Goal: Task Accomplishment & Management: Use online tool/utility

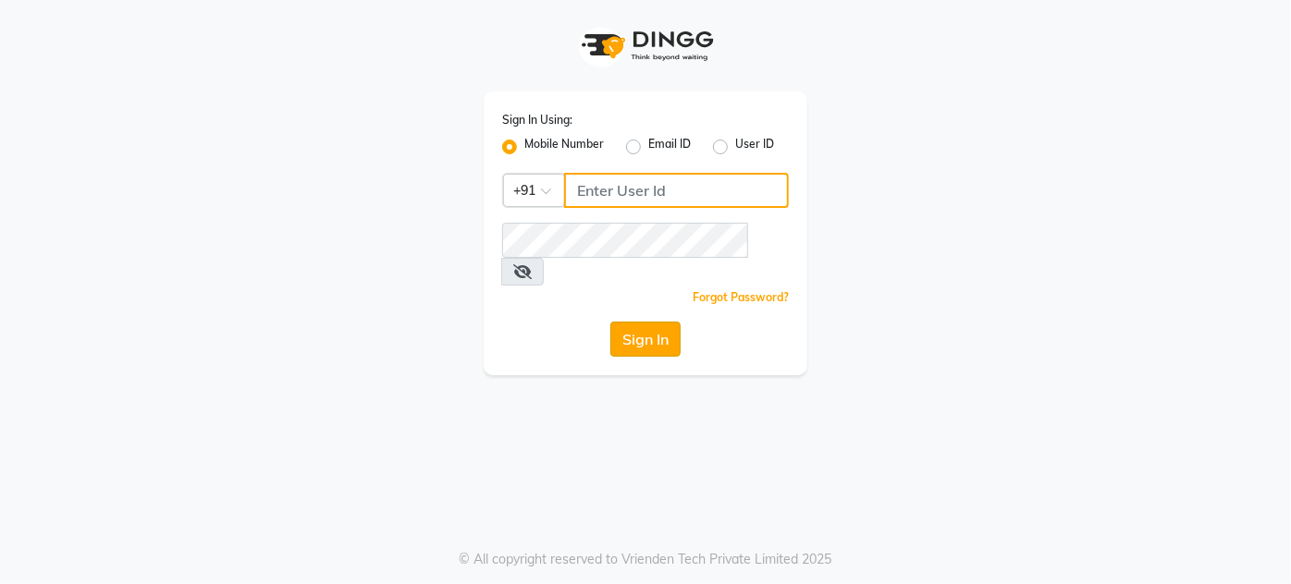
type input "7775066332"
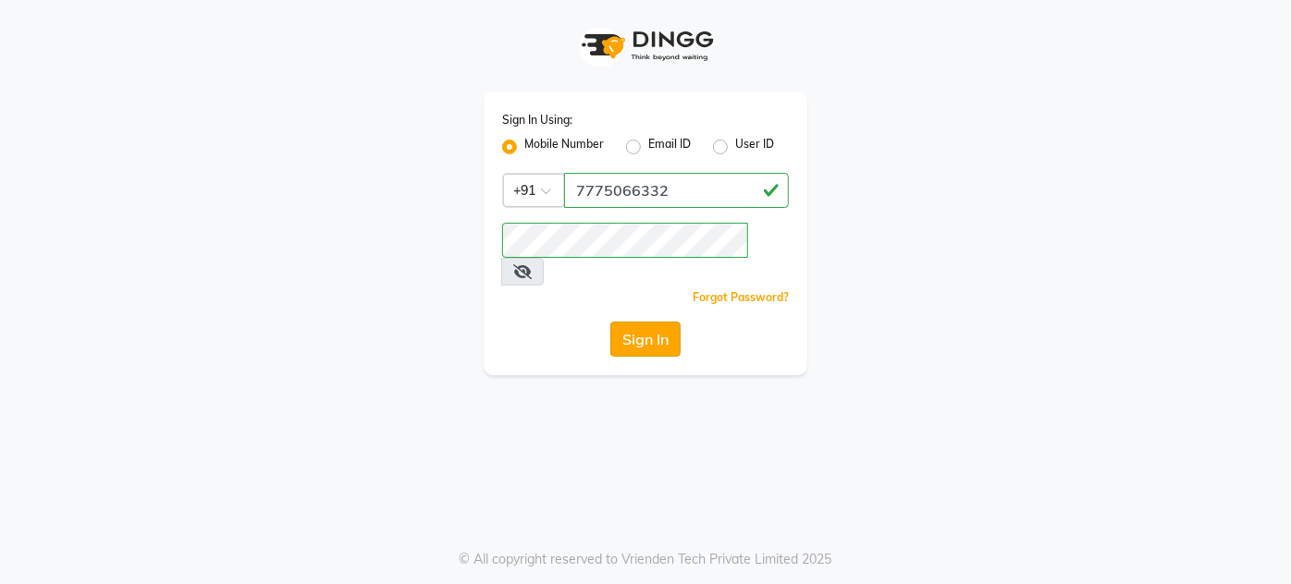
click at [662, 322] on button "Sign In" at bounding box center [645, 339] width 70 height 35
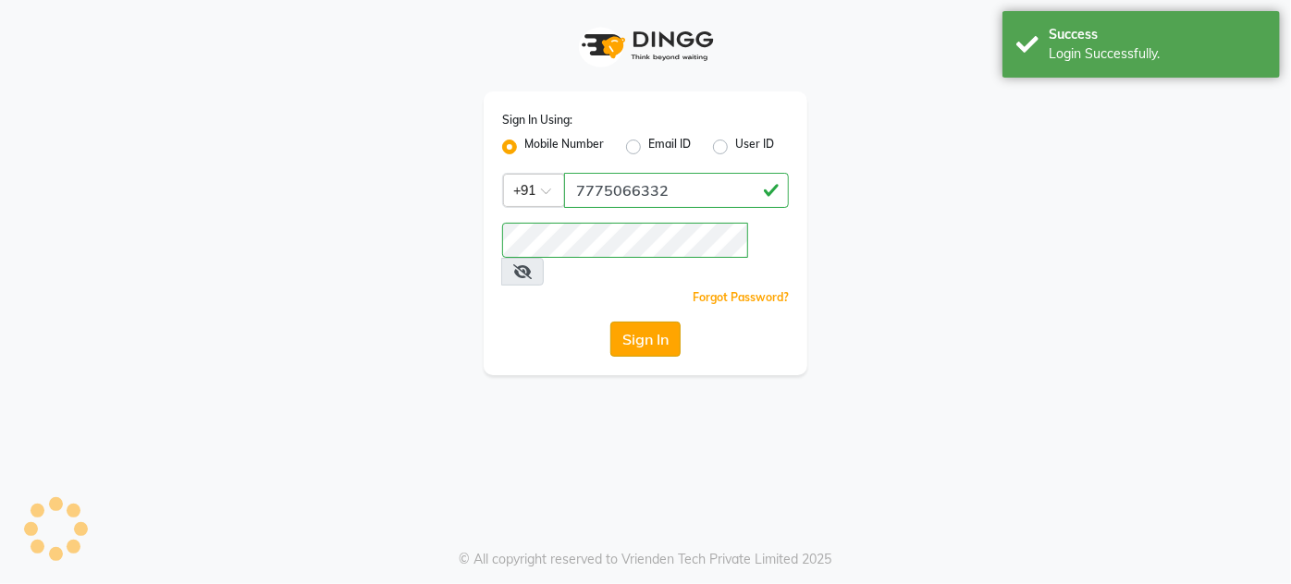
select select "service"
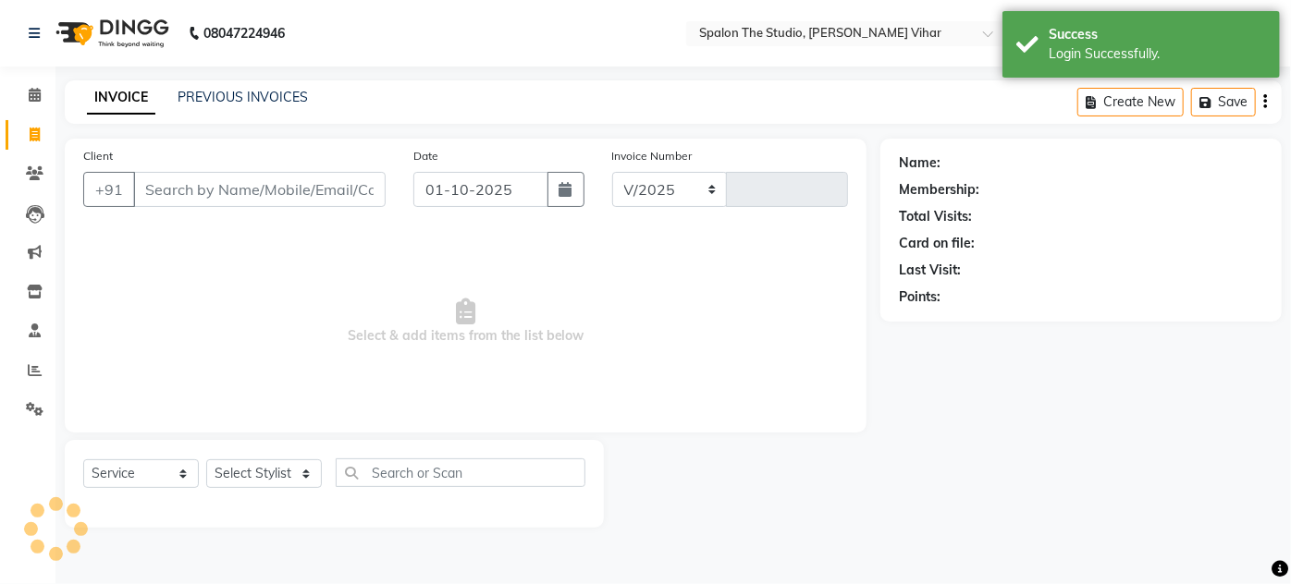
select select "903"
type input "1688"
click at [40, 369] on icon at bounding box center [35, 370] width 14 height 14
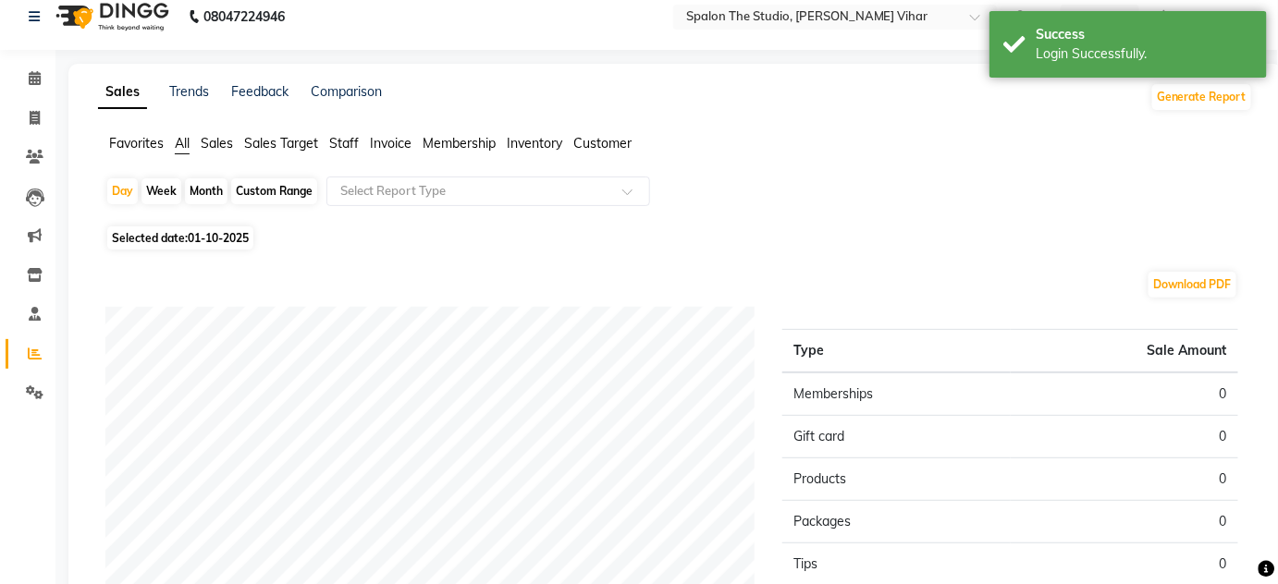
scroll to position [46, 0]
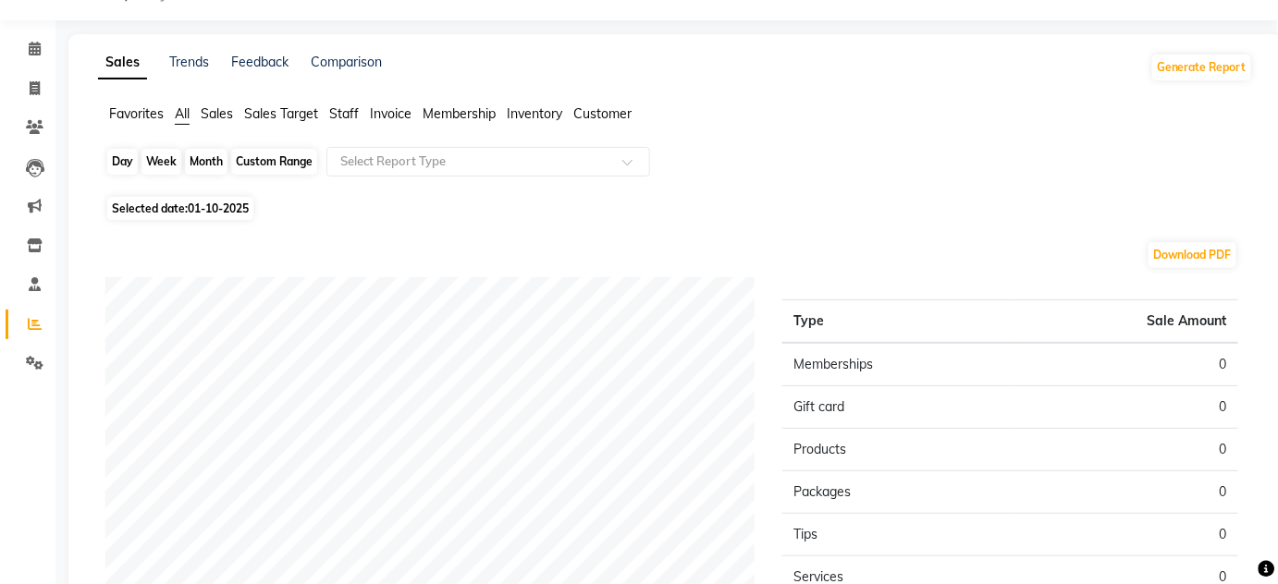
click at [119, 160] on div "Day" at bounding box center [122, 162] width 31 height 26
select select "10"
select select "2025"
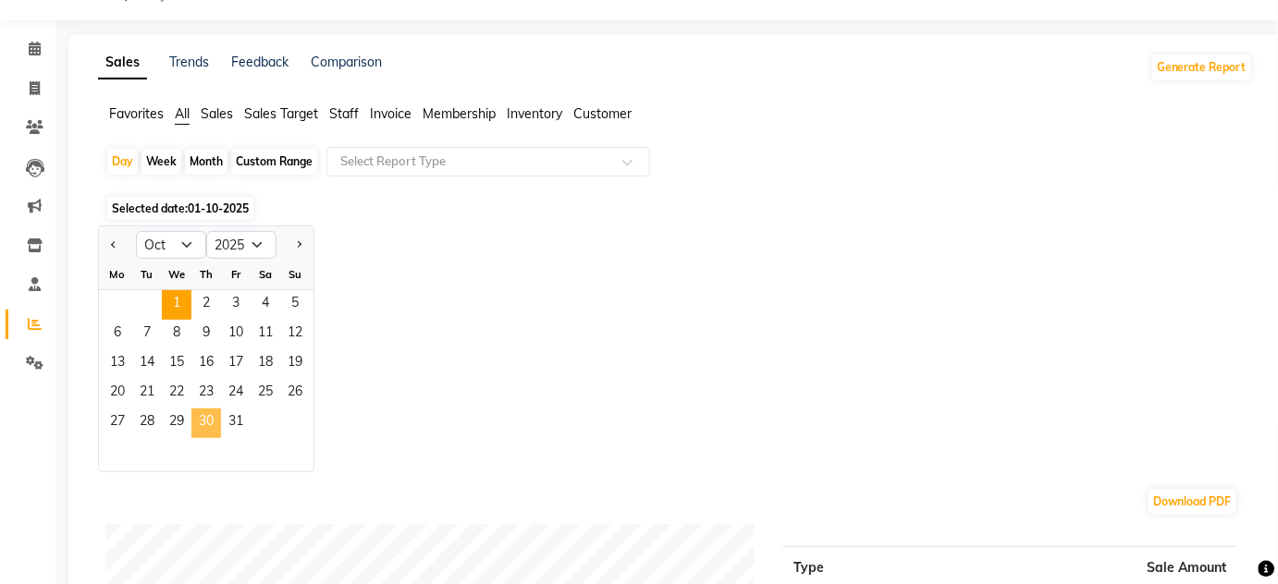
click at [207, 425] on span "30" at bounding box center [206, 424] width 30 height 30
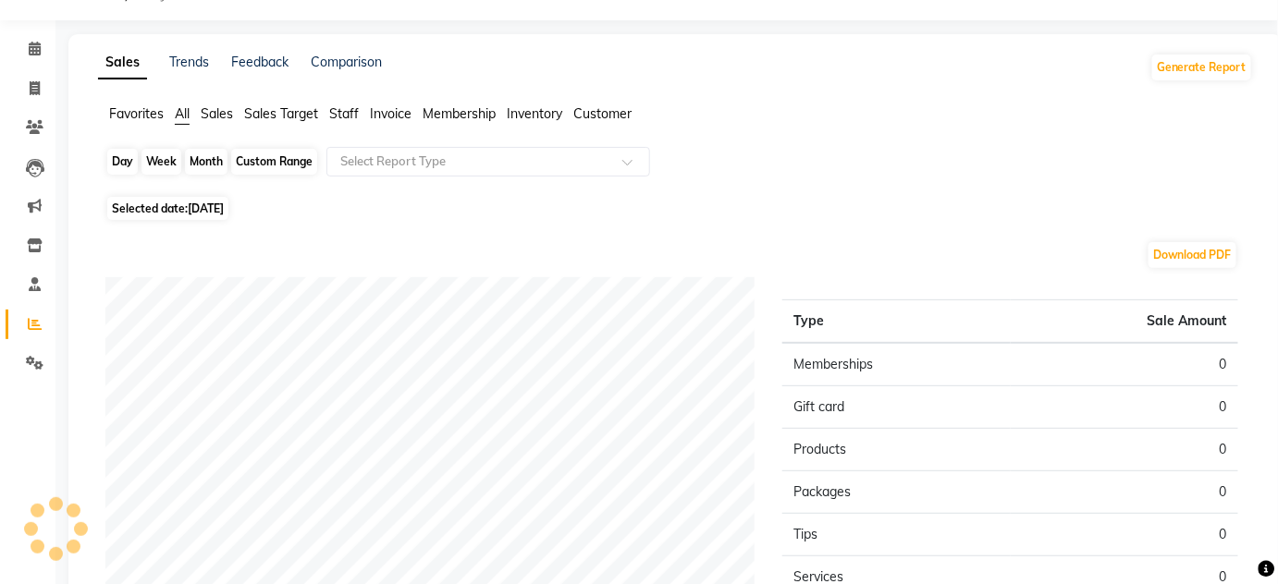
click at [116, 156] on div "Day" at bounding box center [122, 162] width 31 height 26
select select "10"
select select "2025"
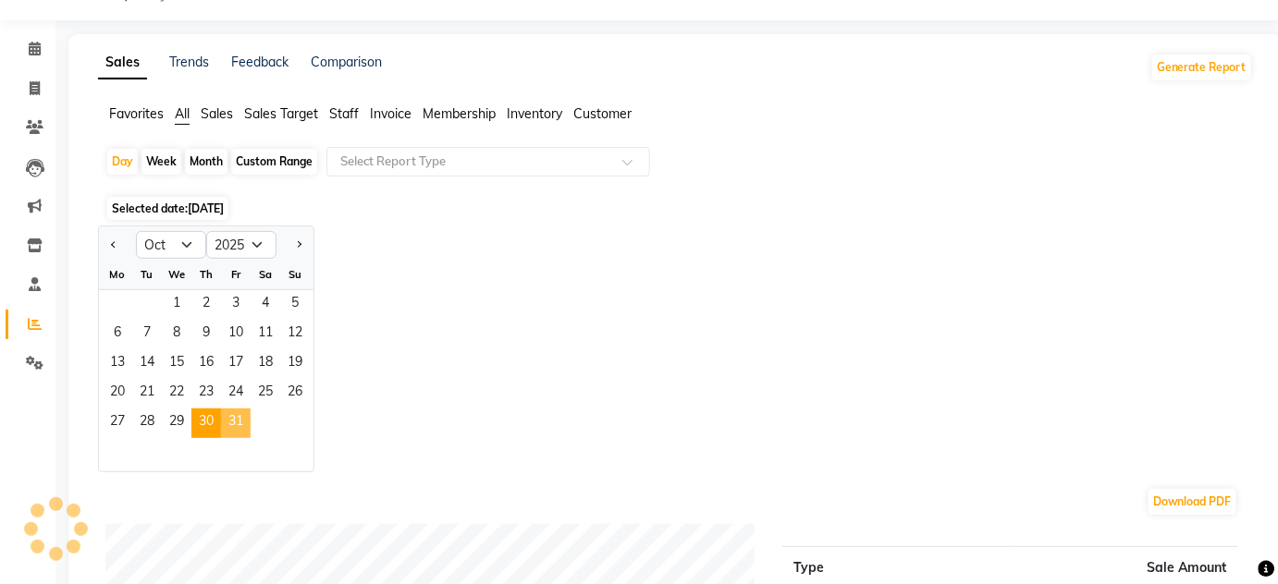
click at [235, 417] on span "31" at bounding box center [236, 424] width 30 height 30
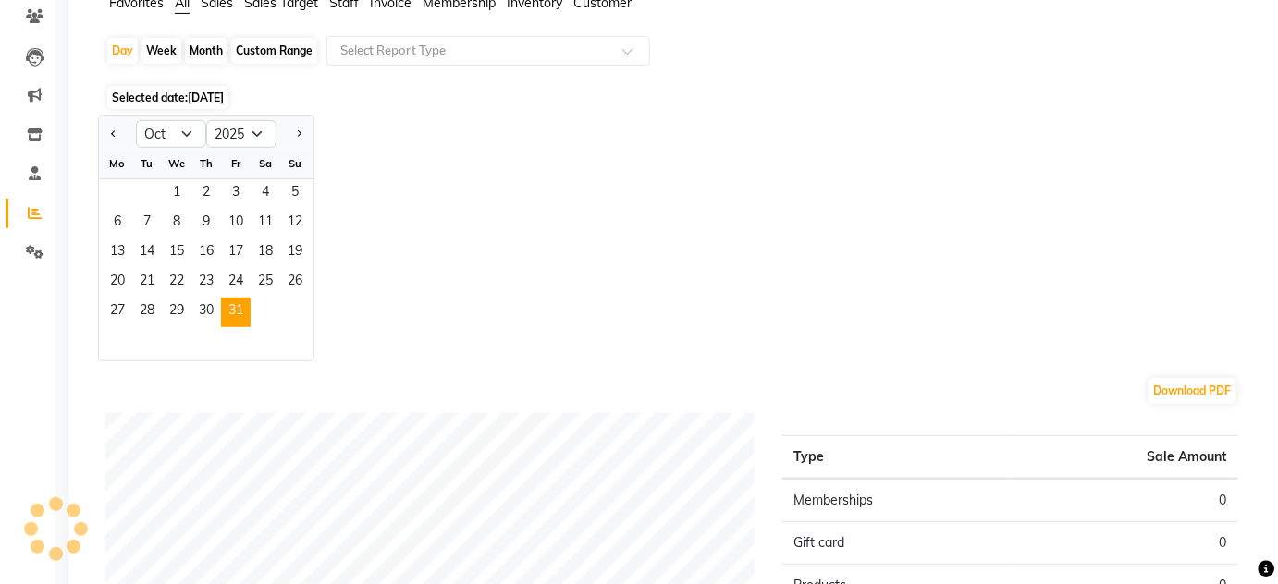
scroll to position [155, 0]
click at [231, 307] on span "31" at bounding box center [236, 315] width 30 height 30
click at [207, 305] on span "30" at bounding box center [206, 315] width 30 height 30
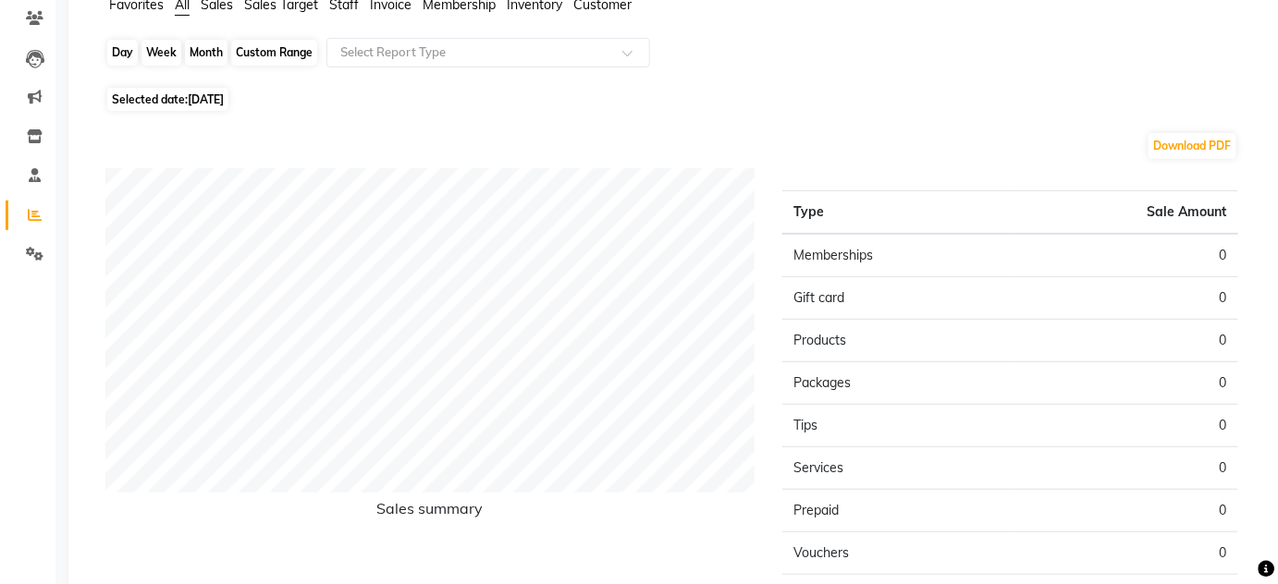
click at [113, 50] on div "Day" at bounding box center [122, 53] width 31 height 26
select select "10"
select select "2025"
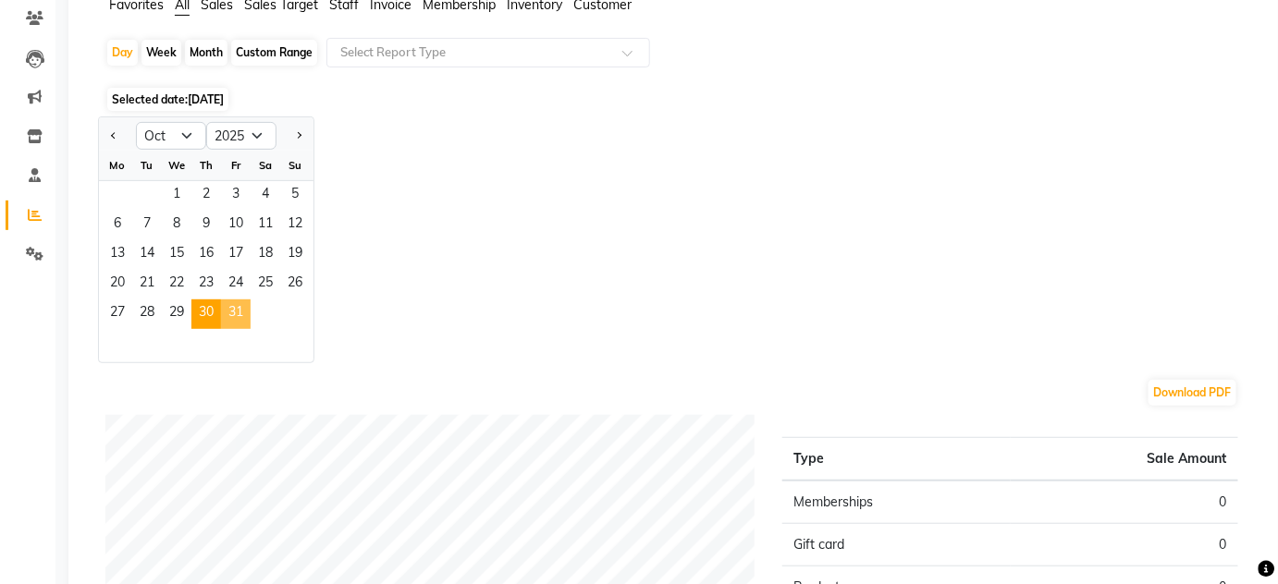
click at [234, 320] on span "31" at bounding box center [236, 315] width 30 height 30
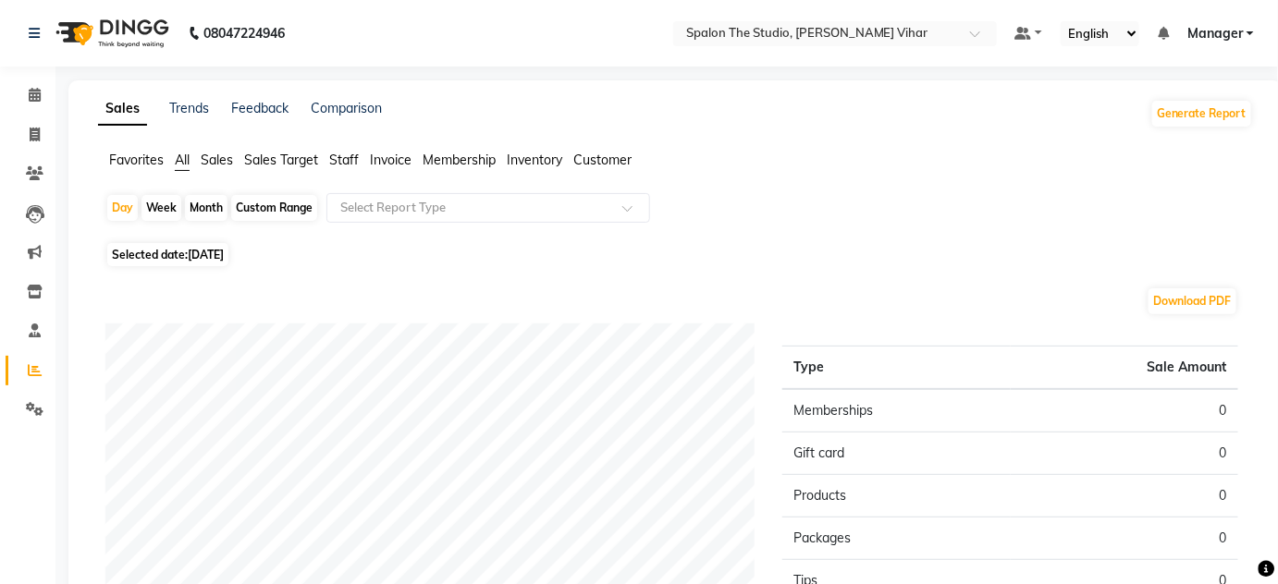
scroll to position [14, 0]
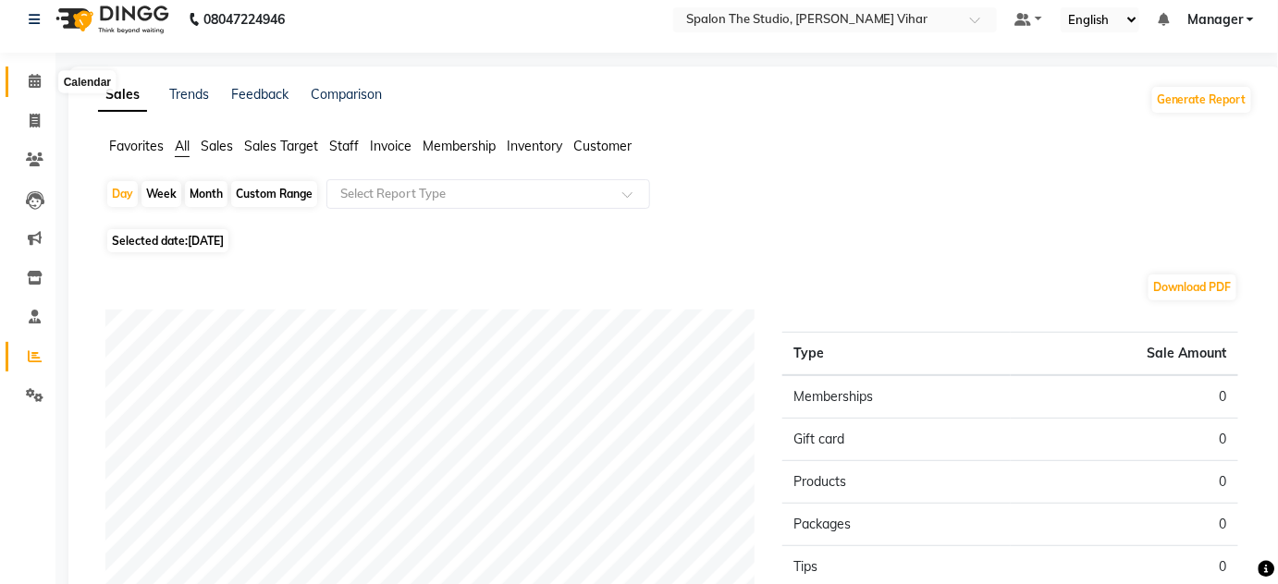
click at [36, 82] on icon at bounding box center [35, 81] width 12 height 14
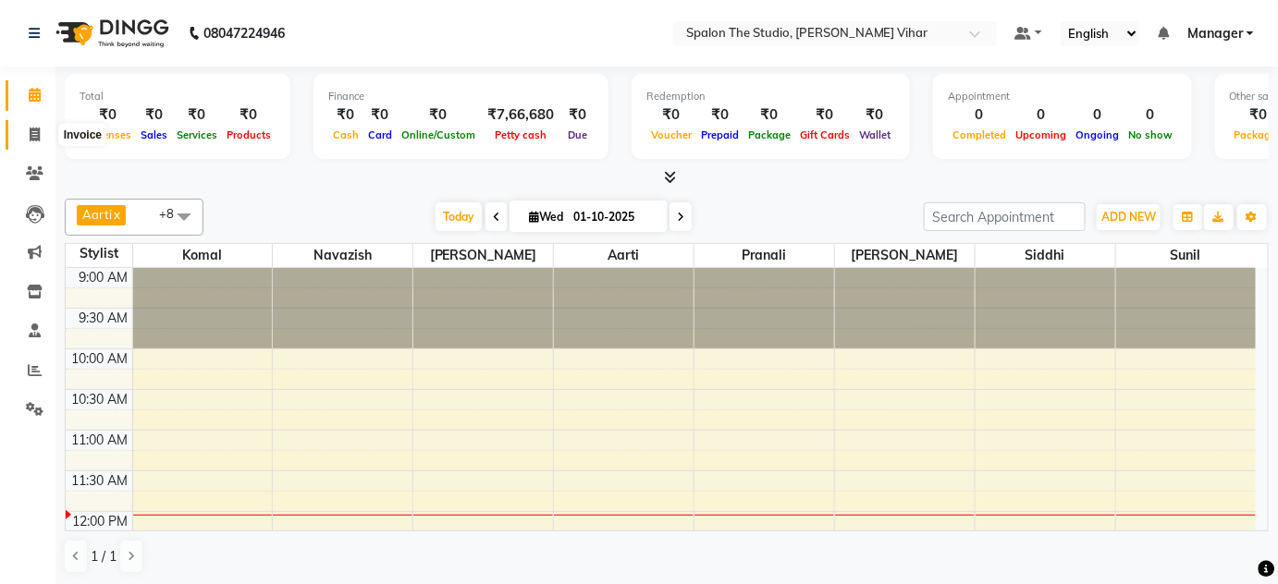
click at [39, 129] on icon at bounding box center [35, 135] width 10 height 14
select select "service"
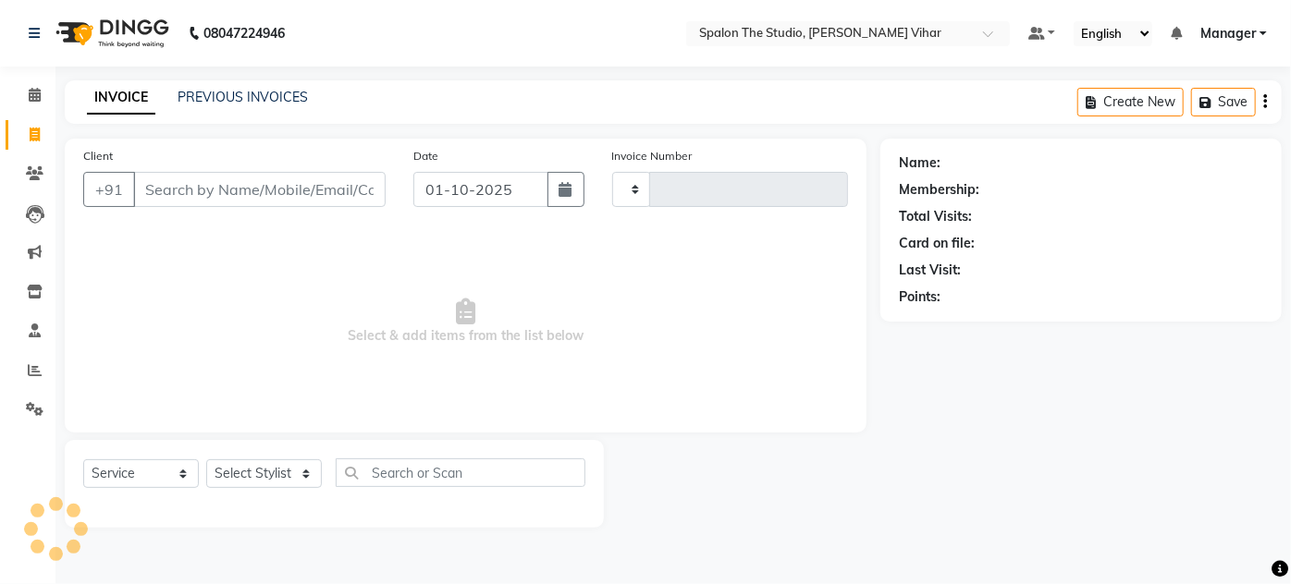
type input "1688"
select select "903"
click at [37, 96] on icon at bounding box center [35, 95] width 12 height 14
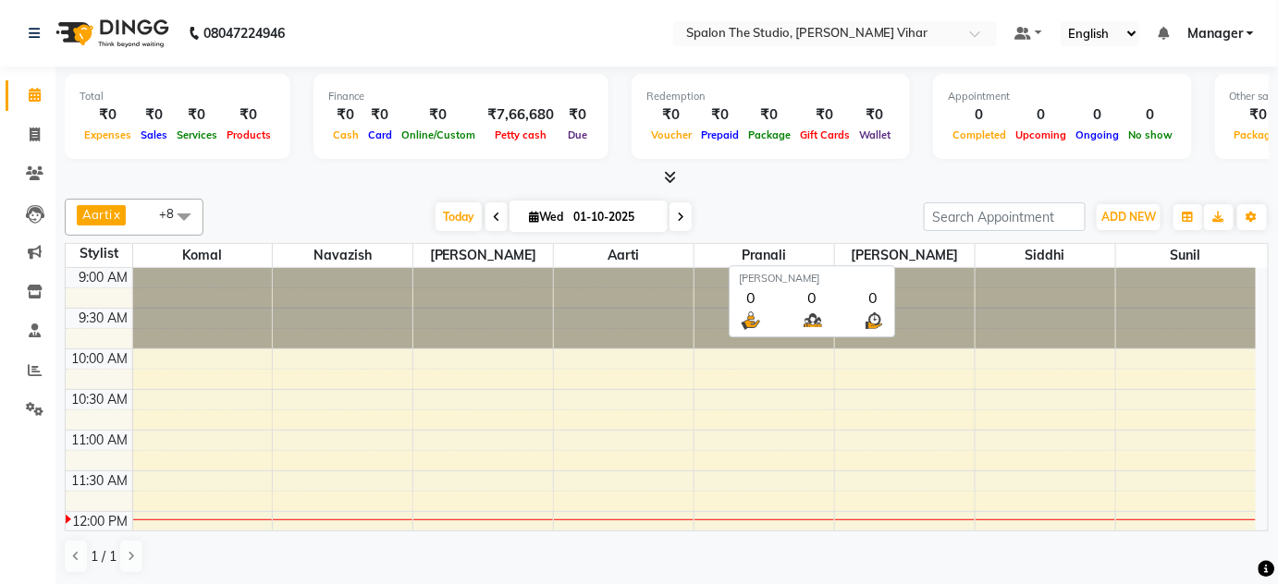
click at [895, 251] on span "[PERSON_NAME]" at bounding box center [905, 255] width 140 height 23
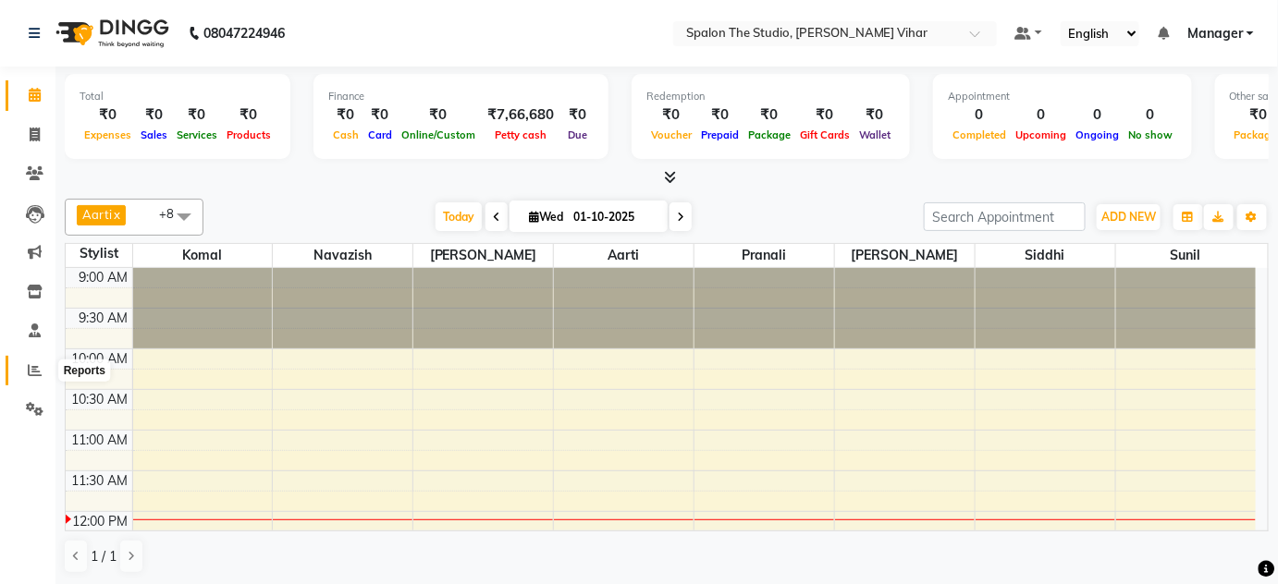
click at [27, 369] on span at bounding box center [34, 371] width 32 height 21
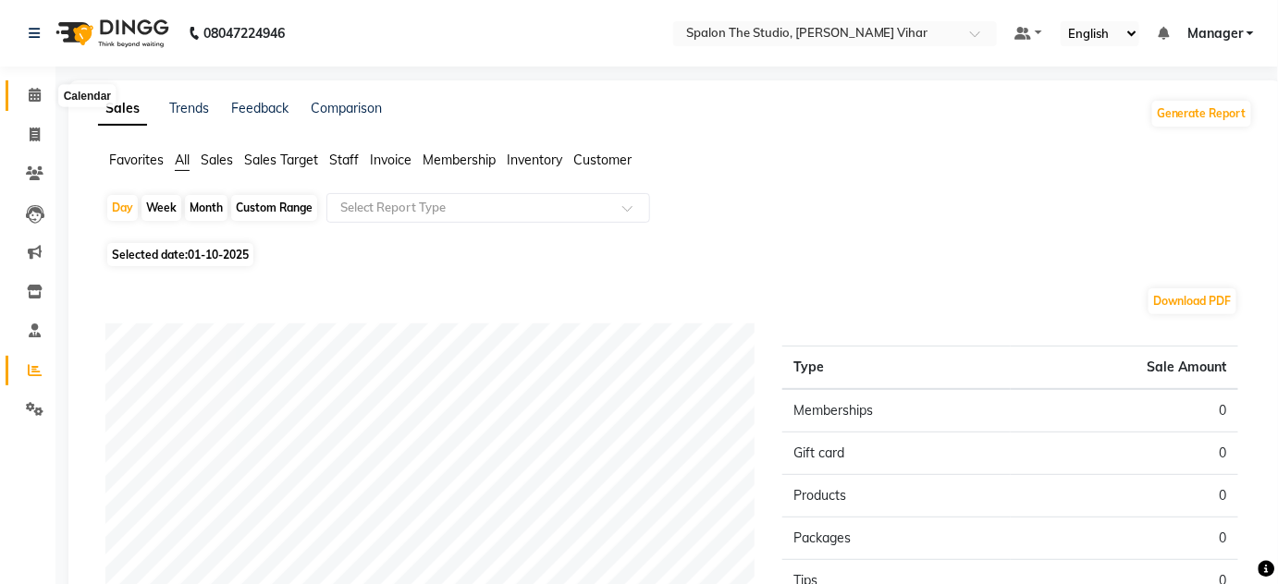
click at [35, 94] on icon at bounding box center [35, 95] width 12 height 14
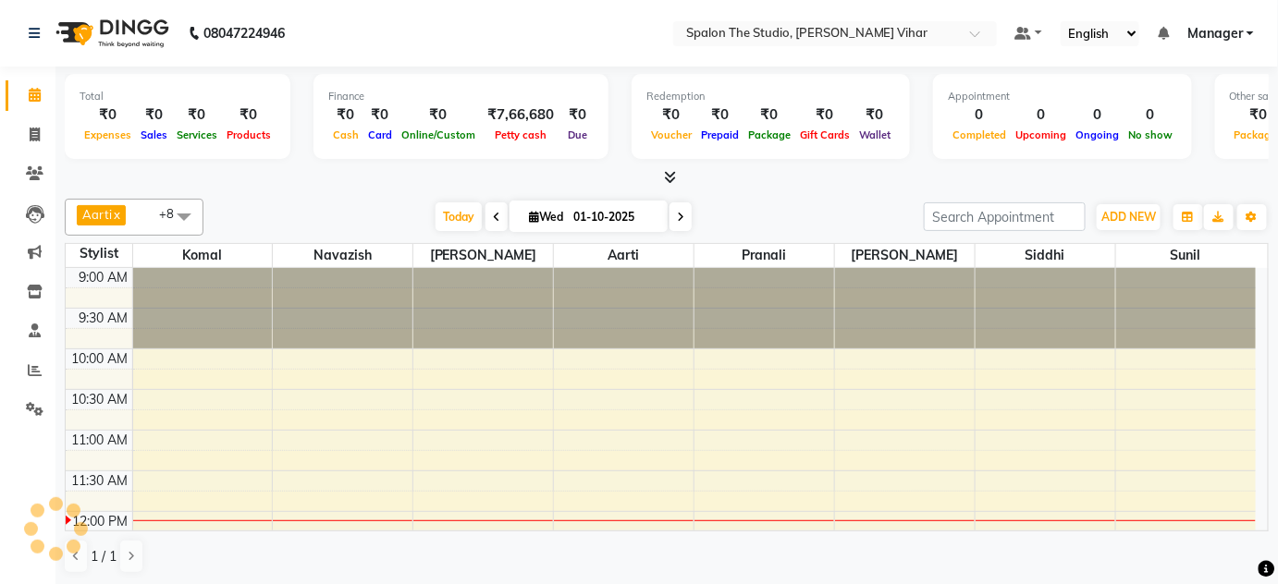
scroll to position [241, 0]
